Goal: Navigation & Orientation: Find specific page/section

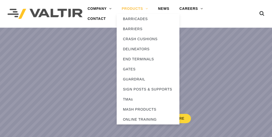
click at [145, 10] on link "PRODUCTS" at bounding box center [135, 9] width 36 height 10
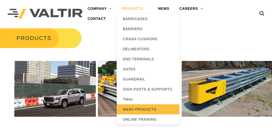
click at [136, 110] on link "MASH PRODUCTS" at bounding box center [148, 109] width 63 height 10
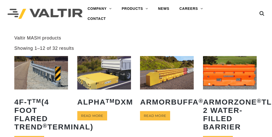
click at [247, 78] on img at bounding box center [230, 73] width 54 height 34
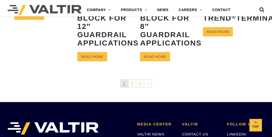
scroll to position [286, 0]
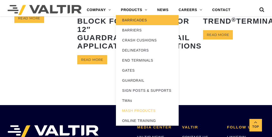
click at [137, 22] on link "BARRICADES" at bounding box center [147, 20] width 63 height 10
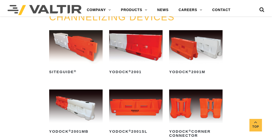
scroll to position [186, 0]
